Goal: Download file/media

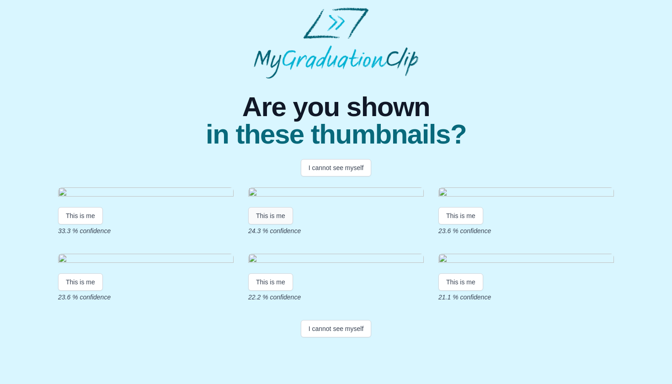
click at [273, 225] on button "This is me" at bounding box center [270, 215] width 45 height 17
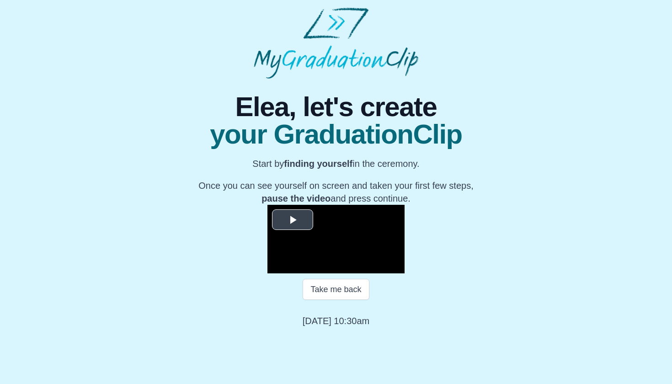
scroll to position [61, 0]
click at [293, 220] on span "Video Player" at bounding box center [293, 220] width 0 height 0
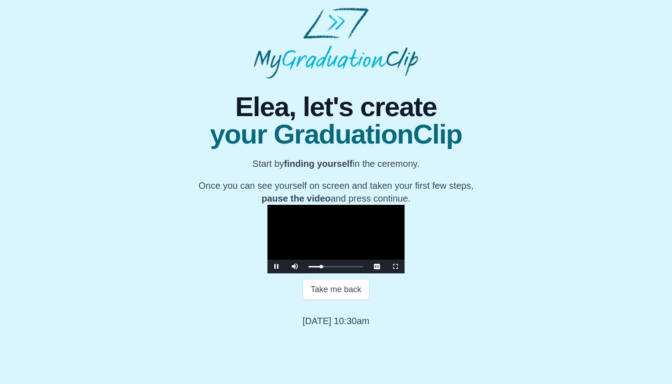
click at [277, 267] on span "Video Player" at bounding box center [277, 267] width 0 height 0
click at [343, 332] on button "Continue" at bounding box center [336, 321] width 48 height 21
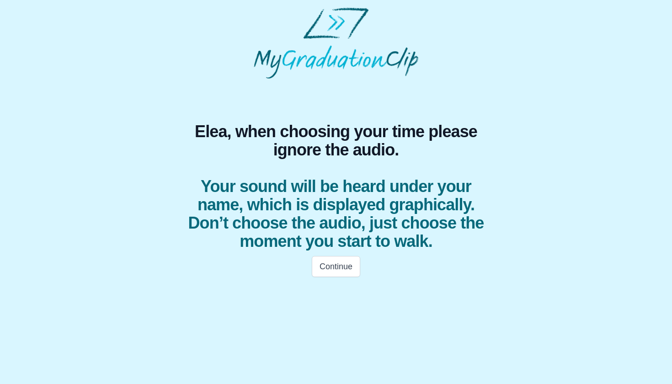
scroll to position [0, 0]
click at [340, 261] on button "Continue" at bounding box center [336, 266] width 48 height 21
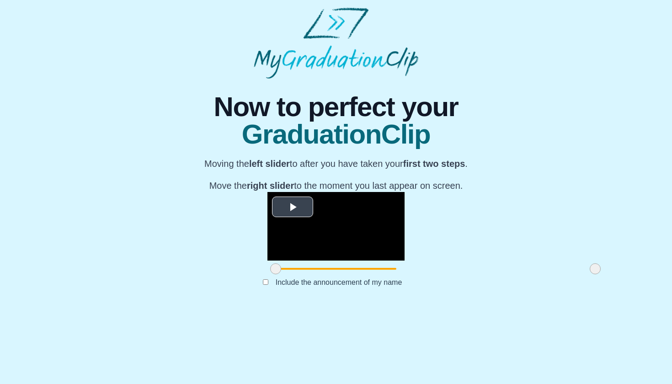
scroll to position [49, 0]
click at [293, 207] on span "Video Player" at bounding box center [293, 207] width 0 height 0
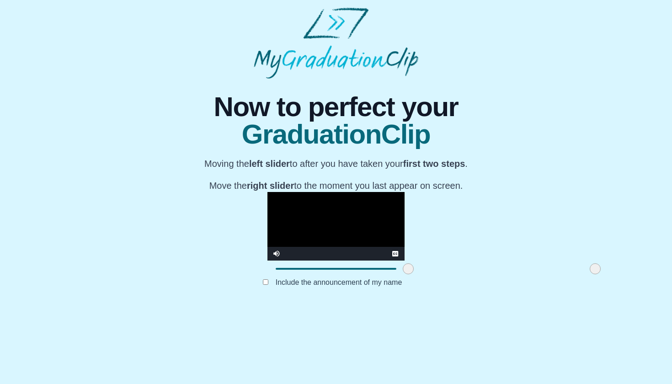
drag, startPoint x: 176, startPoint y: 341, endPoint x: 309, endPoint y: 333, distance: 132.9
click at [400, 277] on div at bounding box center [408, 269] width 16 height 16
drag, startPoint x: 307, startPoint y: 342, endPoint x: 376, endPoint y: 333, distance: 68.7
click at [468, 277] on div at bounding box center [476, 269] width 16 height 16
drag, startPoint x: 377, startPoint y: 341, endPoint x: 167, endPoint y: 335, distance: 210.0
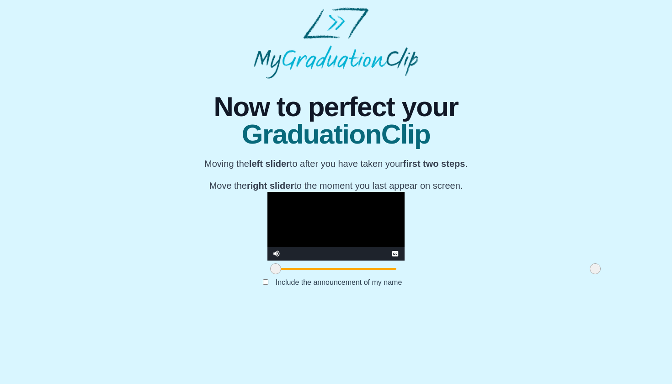
click at [167, 306] on div "**********" at bounding box center [336, 192] width 658 height 227
click at [268, 261] on video "Video Player" at bounding box center [336, 226] width 137 height 69
drag, startPoint x: 176, startPoint y: 339, endPoint x: 118, endPoint y: 339, distance: 58.1
click at [117, 306] on div "**********" at bounding box center [336, 192] width 658 height 227
click at [268, 261] on video "Video Player" at bounding box center [336, 226] width 137 height 69
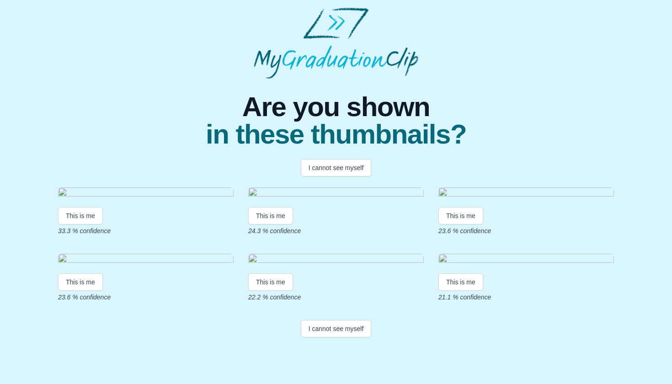
scroll to position [109, 0]
click at [285, 207] on button "This is me" at bounding box center [270, 215] width 45 height 17
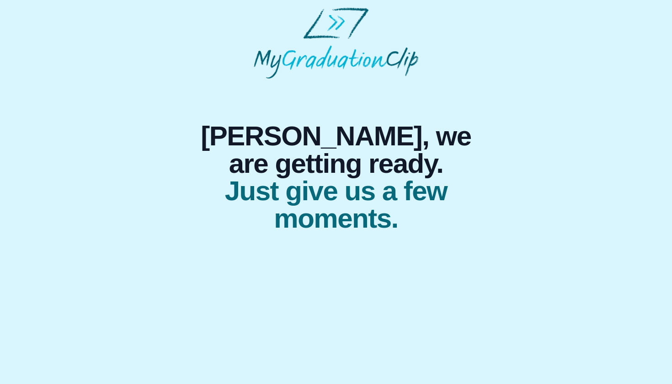
scroll to position [0, 0]
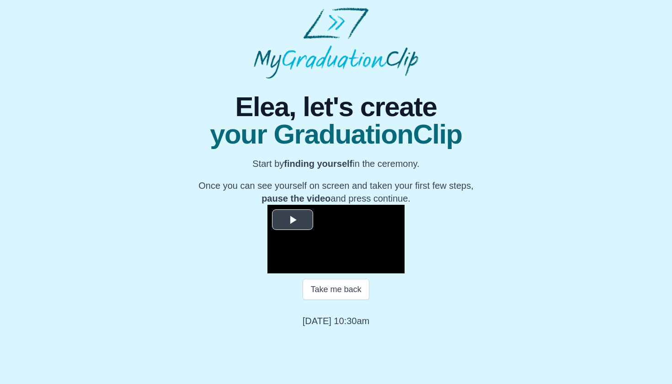
scroll to position [71, 0]
click at [293, 220] on span "Video Player" at bounding box center [293, 220] width 0 height 0
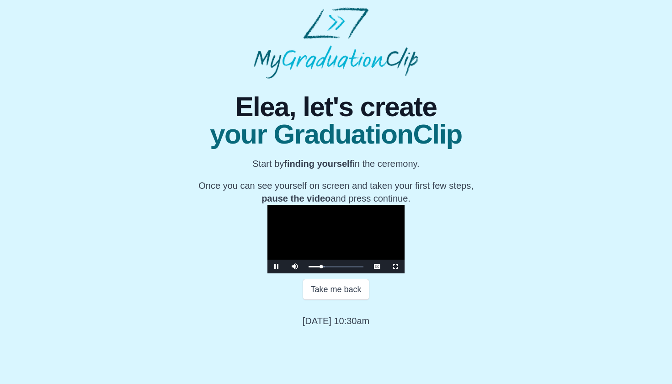
click at [277, 267] on span "Video Player" at bounding box center [277, 267] width 0 height 0
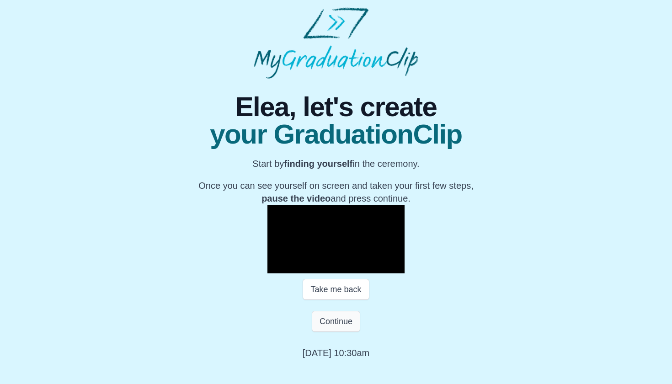
click at [321, 332] on button "Continue" at bounding box center [336, 321] width 48 height 21
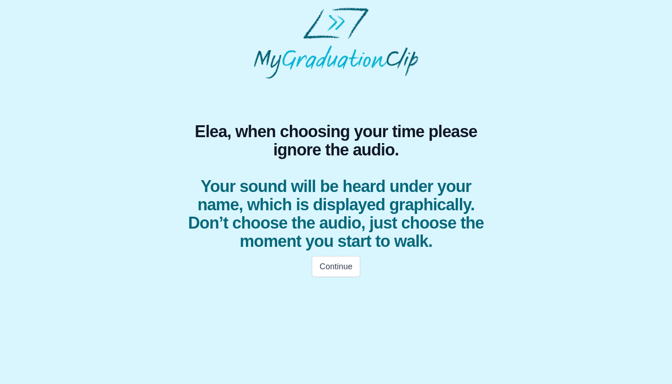
scroll to position [0, 0]
click at [335, 272] on button "Continue" at bounding box center [336, 266] width 48 height 21
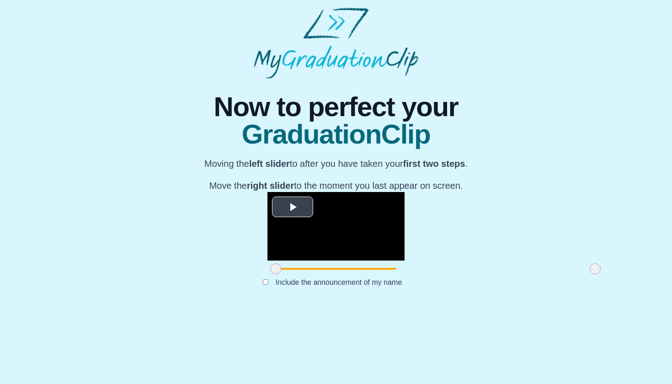
scroll to position [49, 0]
click at [293, 207] on span "Video Player" at bounding box center [293, 207] width 0 height 0
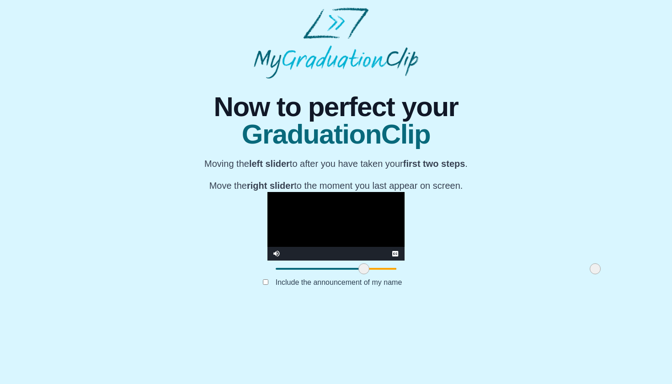
drag, startPoint x: 177, startPoint y: 340, endPoint x: 265, endPoint y: 328, distance: 89.1
click at [268, 277] on div "**********" at bounding box center [336, 234] width 137 height 85
drag, startPoint x: 494, startPoint y: 340, endPoint x: 403, endPoint y: 338, distance: 91.1
click at [499, 274] on span at bounding box center [504, 268] width 11 height 11
click at [348, 306] on button "Submit" at bounding box center [336, 296] width 36 height 17
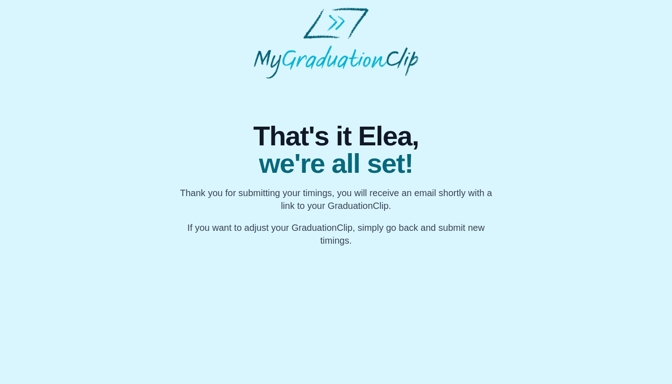
scroll to position [0, 0]
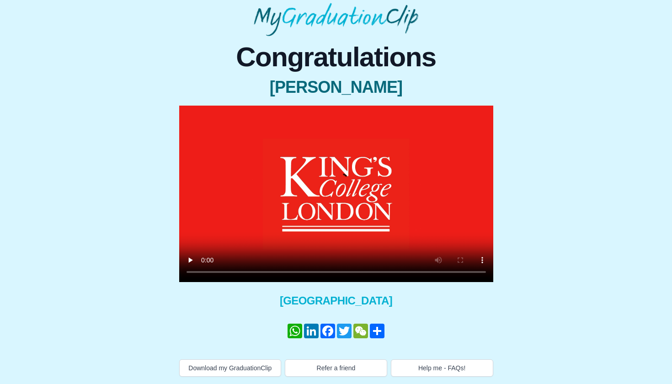
scroll to position [43, 0]
click at [337, 198] on video at bounding box center [336, 194] width 314 height 177
click at [334, 193] on video at bounding box center [336, 194] width 314 height 177
click at [339, 193] on video at bounding box center [336, 194] width 314 height 177
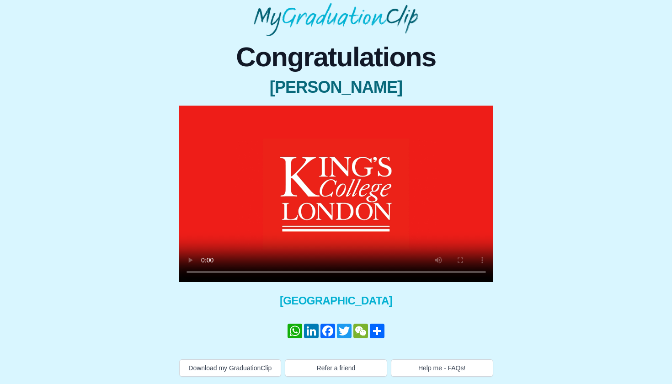
click at [339, 193] on video at bounding box center [336, 194] width 314 height 177
click at [237, 368] on button "Download my GraduationClip" at bounding box center [230, 368] width 102 height 17
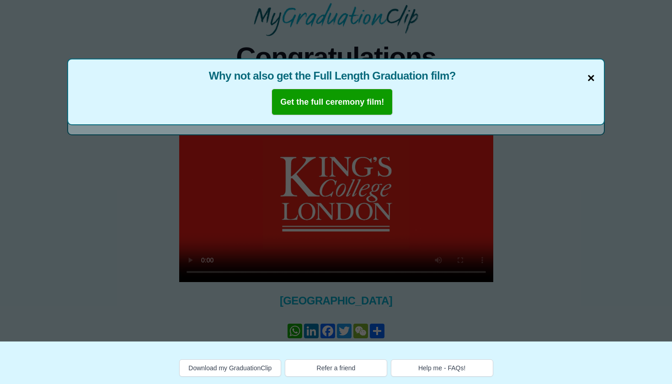
click at [590, 77] on span "×" at bounding box center [591, 78] width 7 height 19
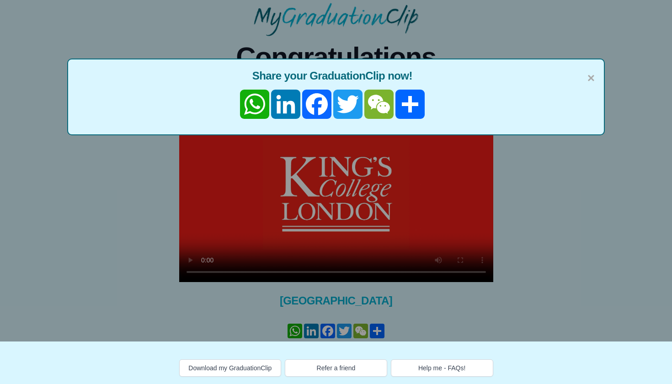
click at [595, 77] on div "× Share your GraduationClip now! WhatsApp LinkedIn Facebook Twitter WeChat Share" at bounding box center [336, 97] width 538 height 77
click at [591, 77] on span "×" at bounding box center [591, 78] width 7 height 19
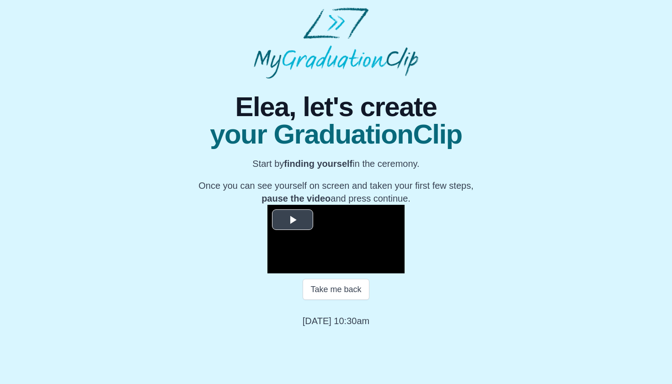
scroll to position [71, 0]
click at [293, 220] on span "Video Player" at bounding box center [293, 220] width 0 height 0
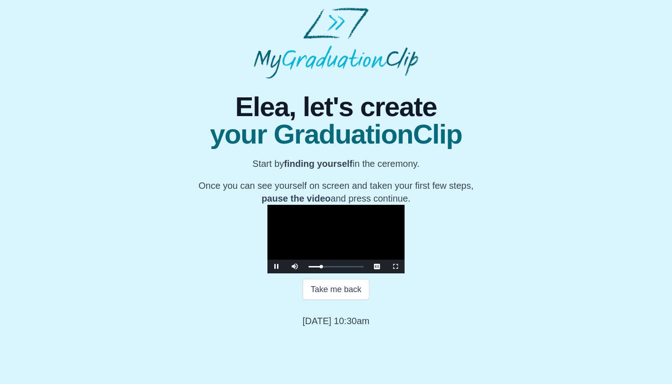
click at [277, 267] on span "Video Player" at bounding box center [277, 267] width 0 height 0
click at [329, 332] on button "Continue" at bounding box center [336, 321] width 48 height 21
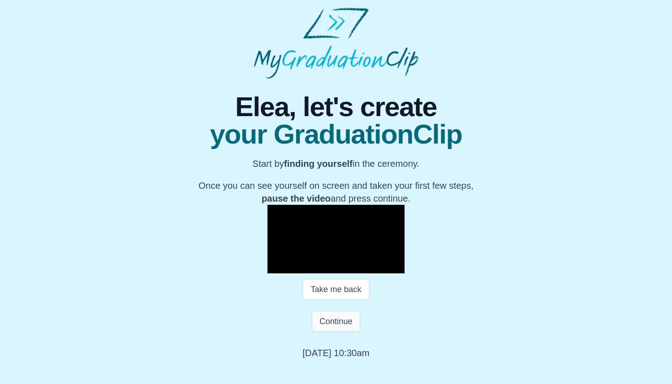
scroll to position [0, 0]
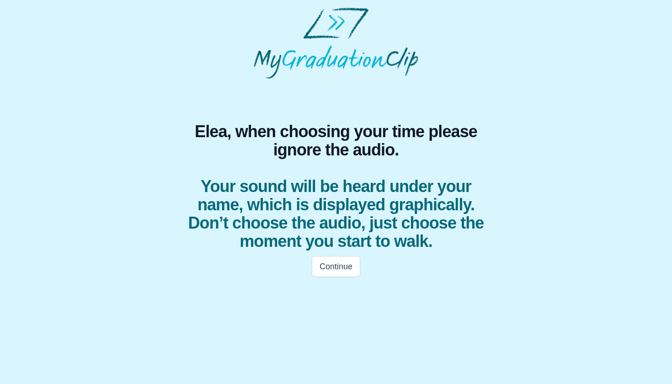
click at [338, 290] on html "Elea, when choosing your time please ignore the audio. Your sound will be heard…" at bounding box center [336, 145] width 672 height 290
click at [340, 267] on button "Continue" at bounding box center [336, 266] width 48 height 21
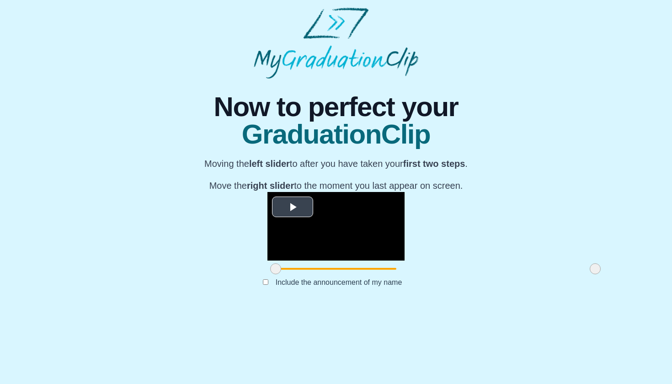
scroll to position [49, 0]
click at [293, 207] on span "Video Player" at bounding box center [293, 207] width 0 height 0
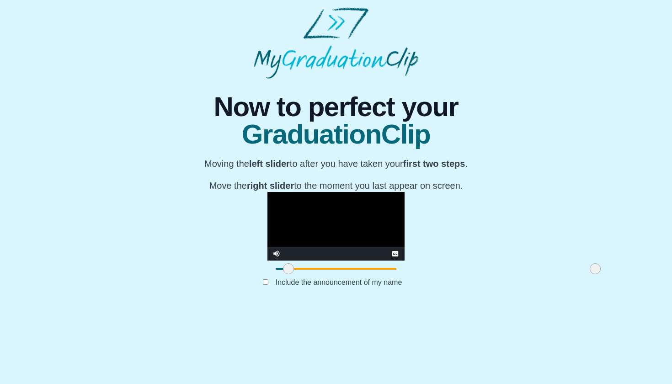
drag, startPoint x: 176, startPoint y: 340, endPoint x: 189, endPoint y: 340, distance: 12.8
click at [283, 274] on span at bounding box center [288, 268] width 11 height 11
drag, startPoint x: 190, startPoint y: 339, endPoint x: 228, endPoint y: 339, distance: 38.0
click at [322, 274] on span at bounding box center [327, 268] width 11 height 11
drag, startPoint x: 495, startPoint y: 341, endPoint x: 381, endPoint y: 344, distance: 113.5
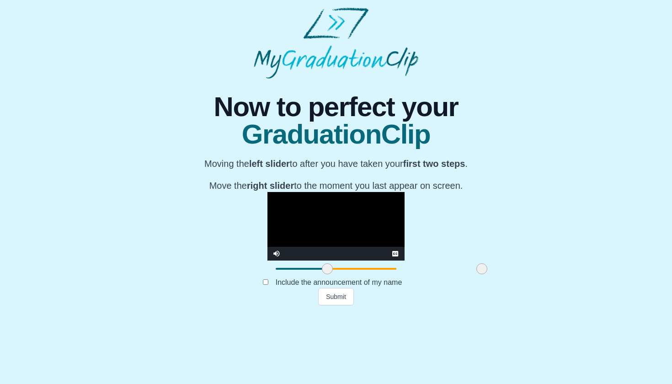
click at [477, 274] on span at bounding box center [482, 268] width 11 height 11
click at [339, 306] on button "Submit" at bounding box center [336, 296] width 36 height 17
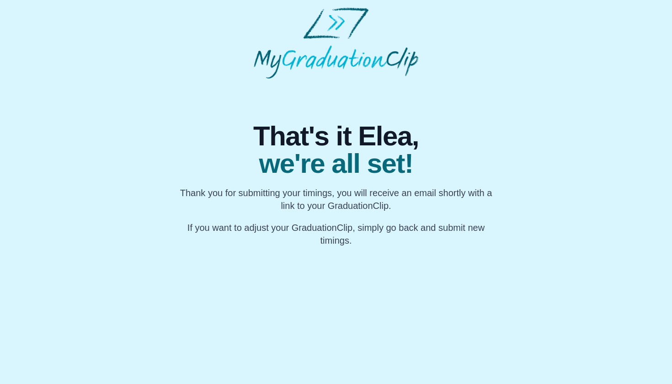
scroll to position [0, 0]
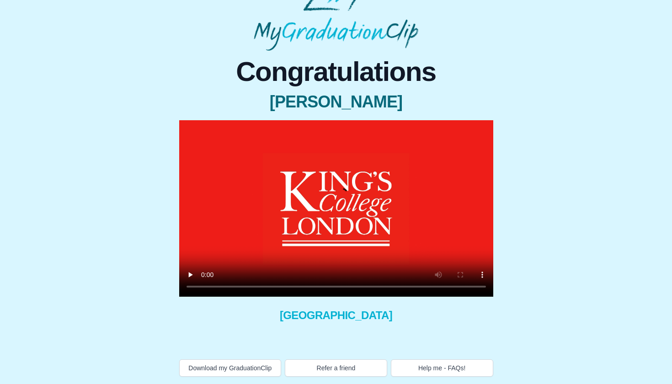
scroll to position [28, 0]
click at [343, 195] on video at bounding box center [336, 208] width 314 height 177
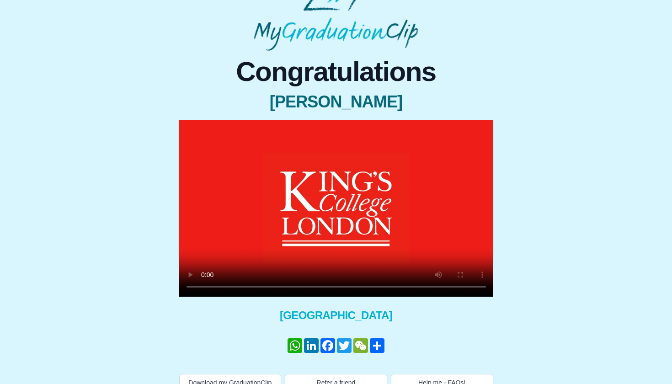
click at [288, 285] on video at bounding box center [336, 208] width 314 height 177
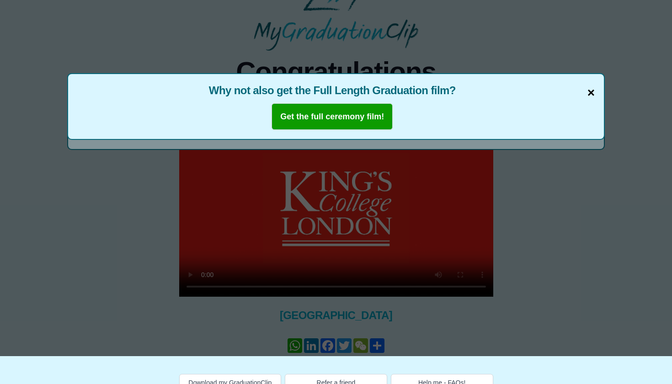
click at [591, 88] on span "×" at bounding box center [591, 92] width 7 height 19
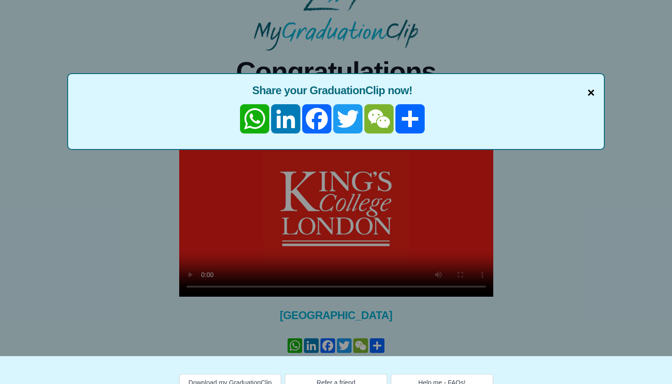
click at [588, 88] on span "×" at bounding box center [591, 92] width 7 height 19
